Goal: Find specific page/section: Find specific page/section

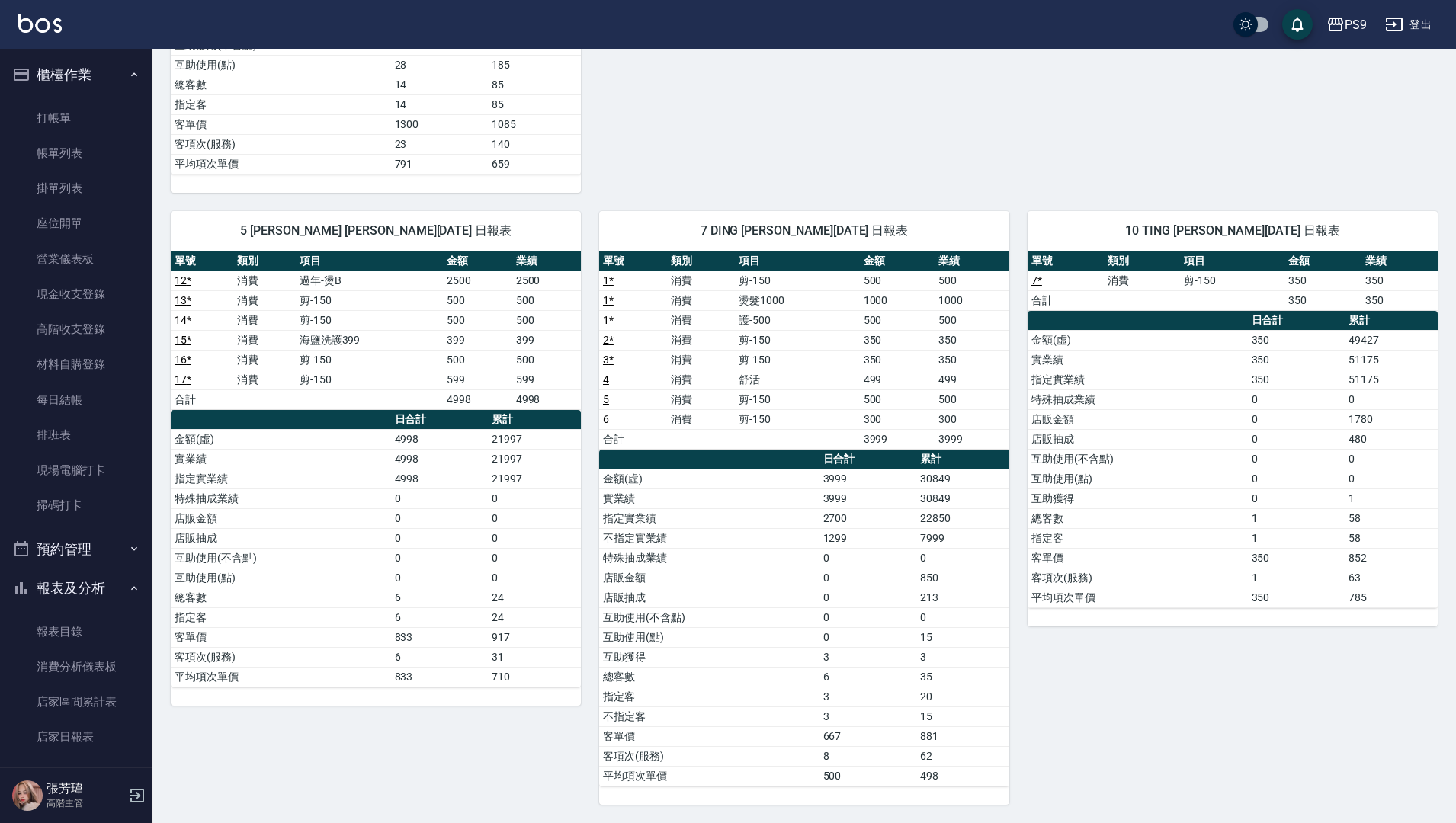
scroll to position [457, 0]
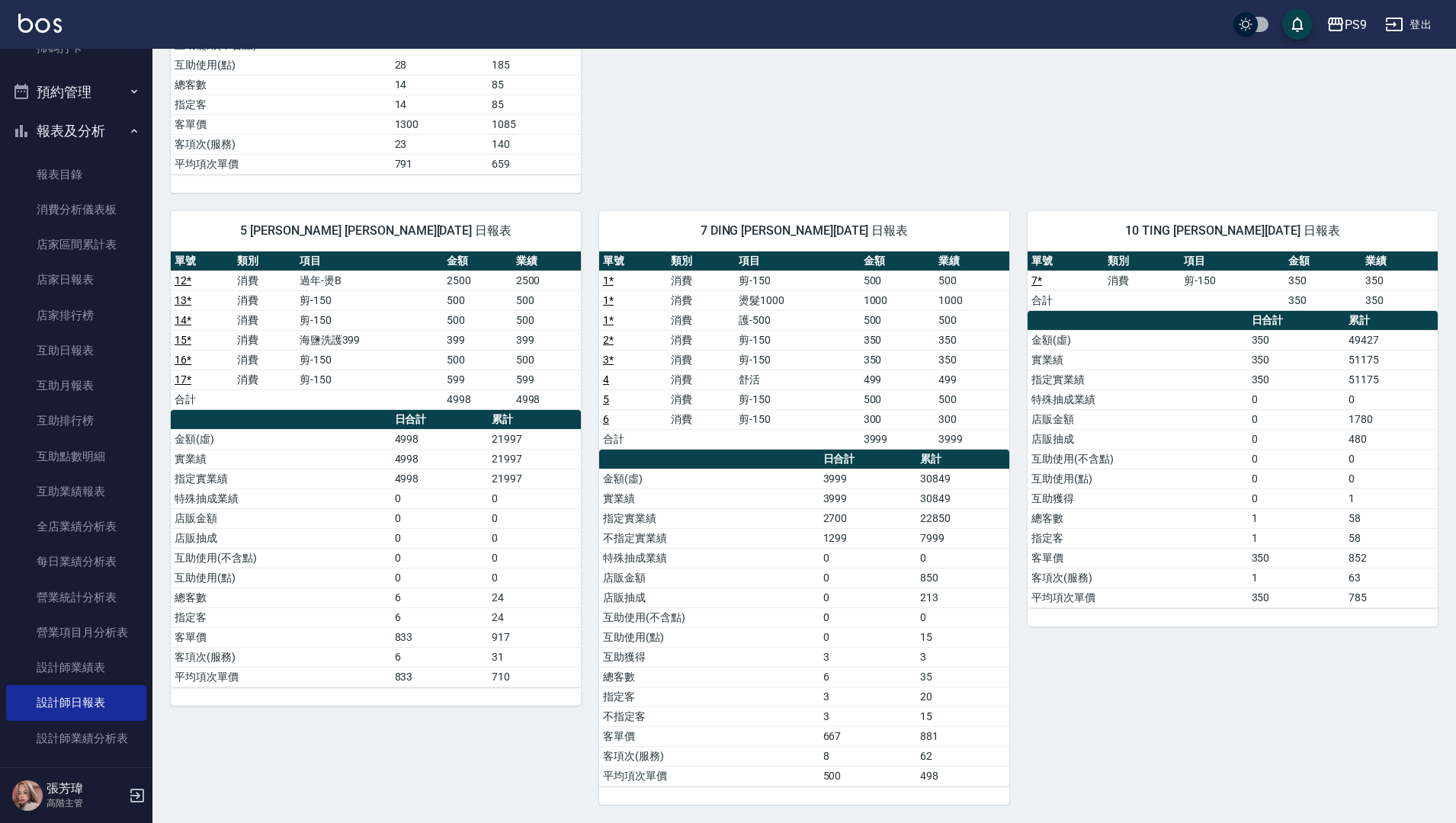
click at [308, 769] on div "5 [PERSON_NAME] [PERSON_NAME][DATE] 日報表 單號 類別 項目 金額 業績 12 * 消費 過年-燙B 2500 2500 …" at bounding box center [366, 499] width 429 height 612
click at [383, 0] on div "PS9 登出" at bounding box center [728, 25] width 1456 height 49
click at [400, 0] on div "PS9 登出" at bounding box center [728, 25] width 1456 height 49
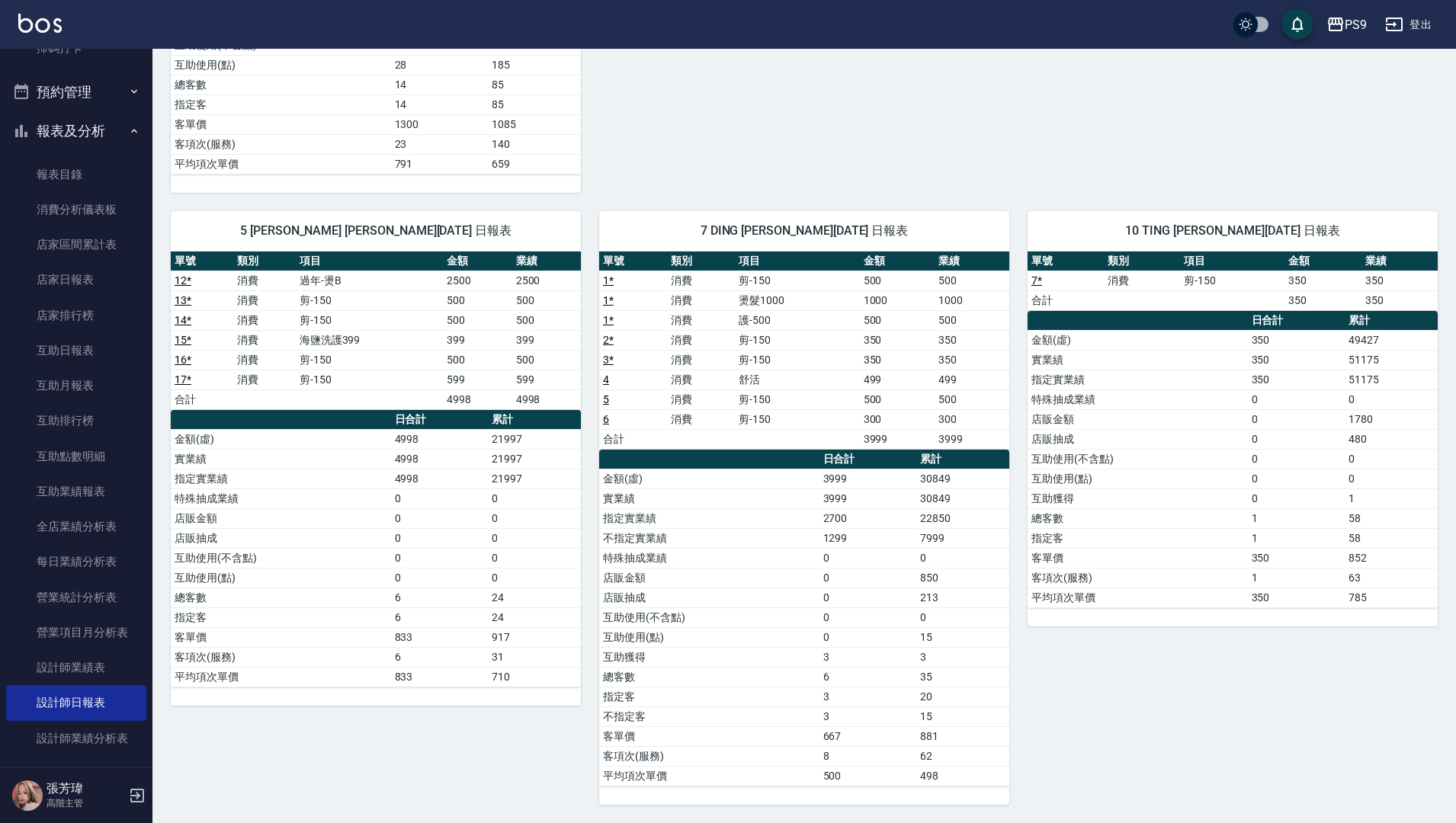
click at [628, 672] on td "總客數" at bounding box center [709, 677] width 221 height 20
click at [627, 667] on td "總客數" at bounding box center [709, 677] width 221 height 20
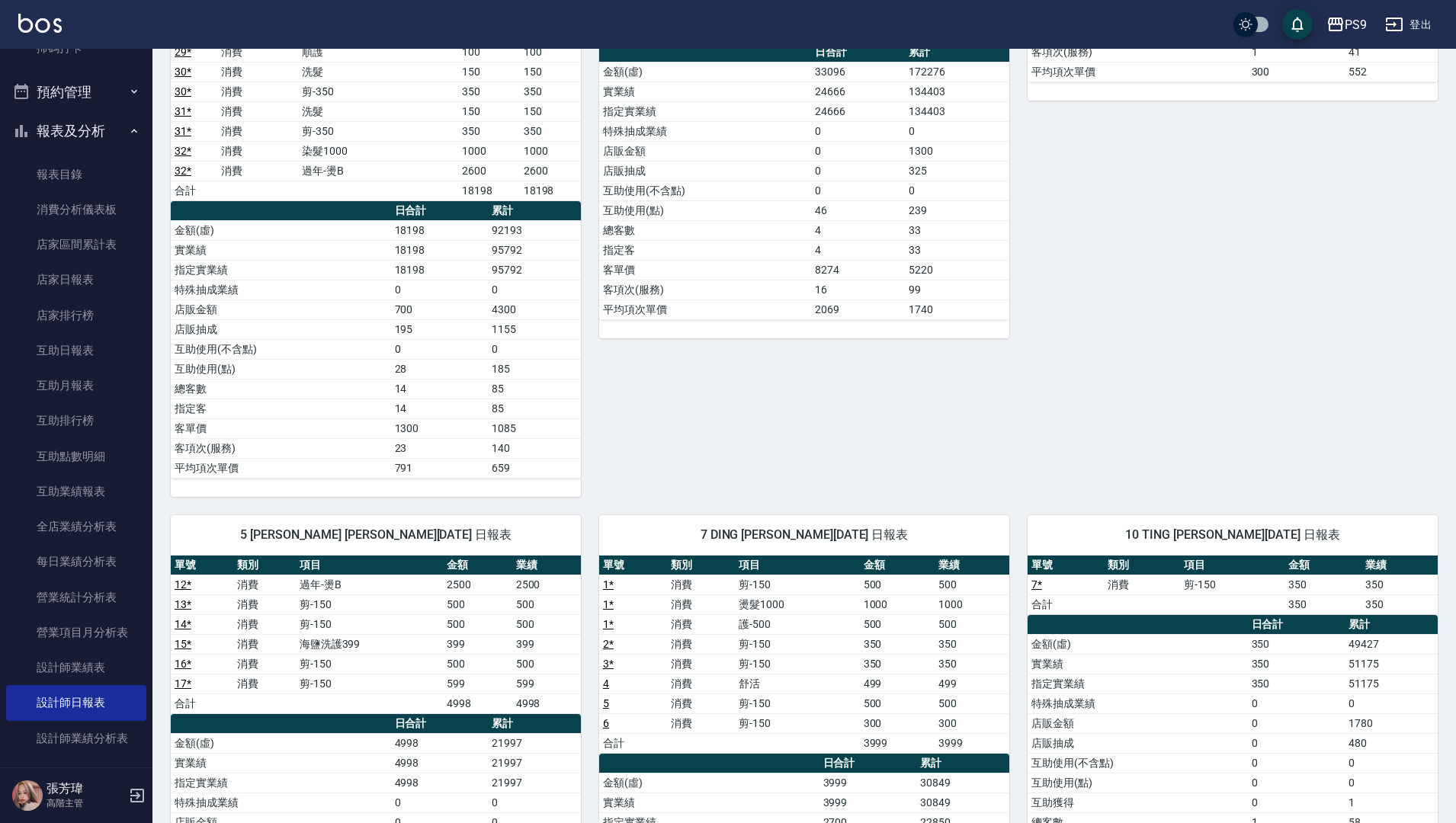
scroll to position [523, 0]
